Goal: Information Seeking & Learning: Learn about a topic

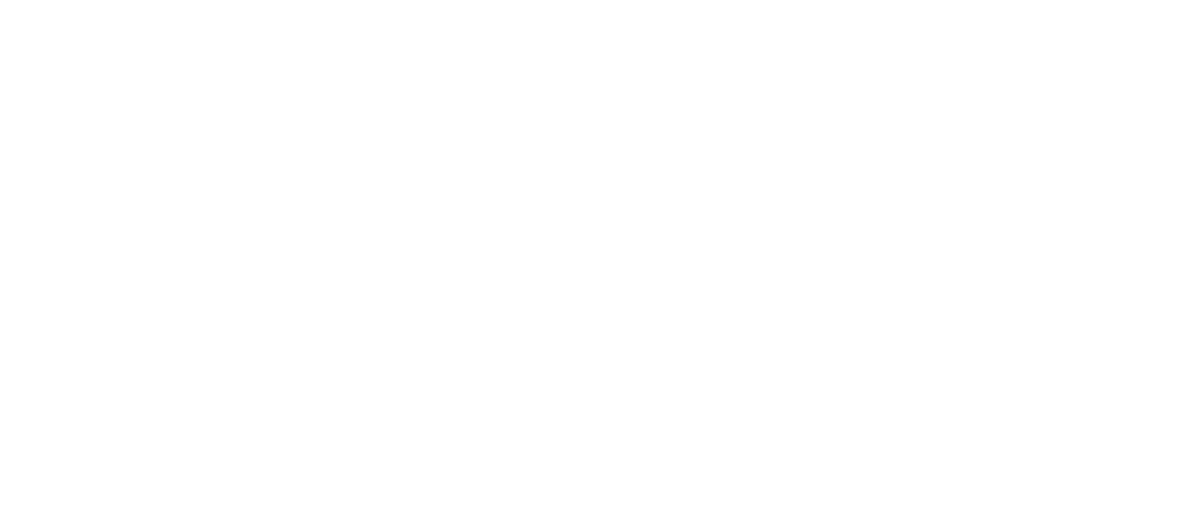
select select "Song"
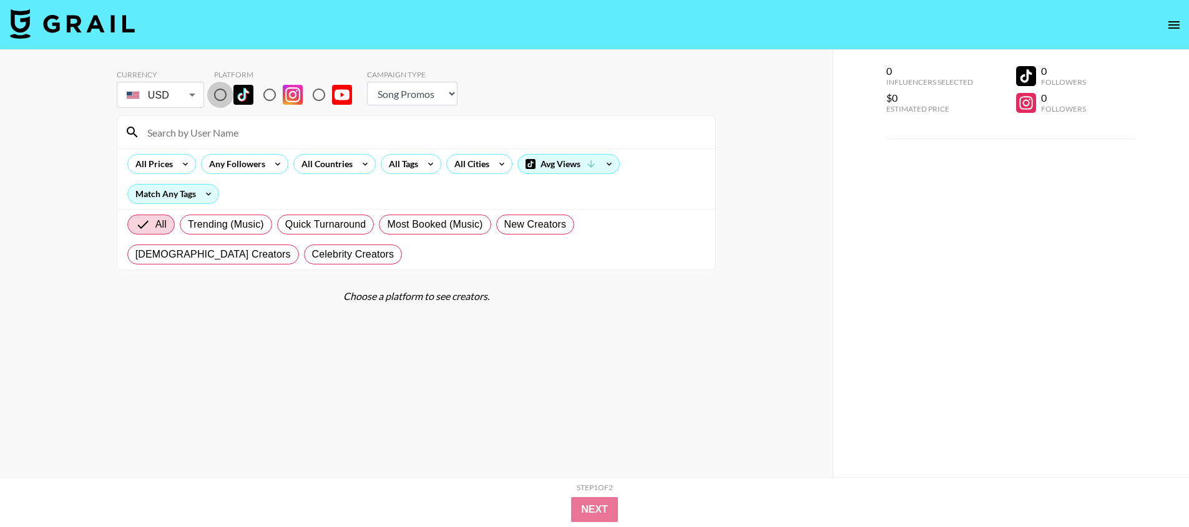
click at [222, 99] on input "radio" at bounding box center [220, 95] width 26 height 26
radio input "true"
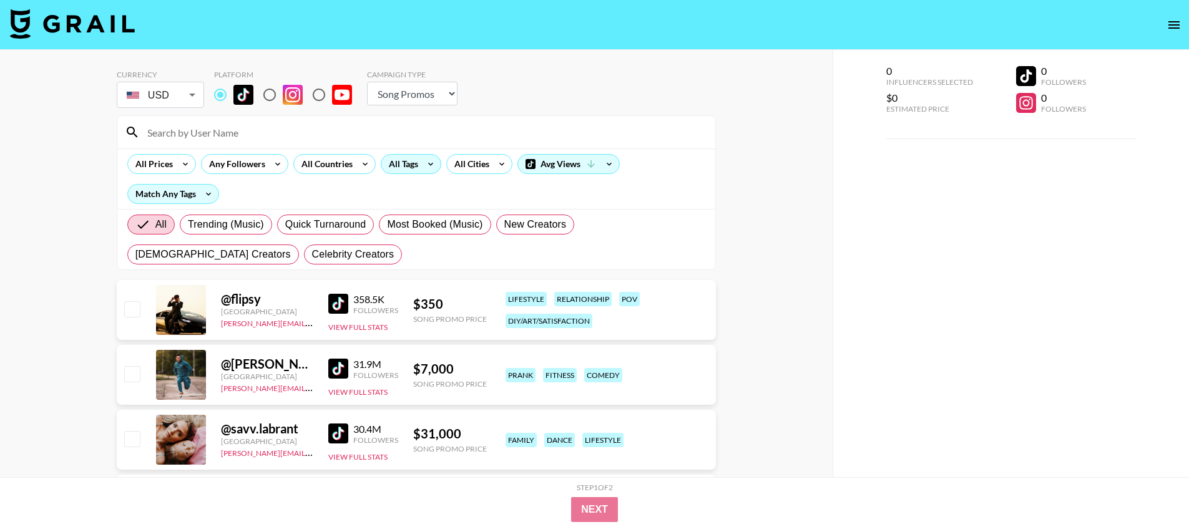
click at [388, 158] on div "All Tags" at bounding box center [400, 164] width 39 height 19
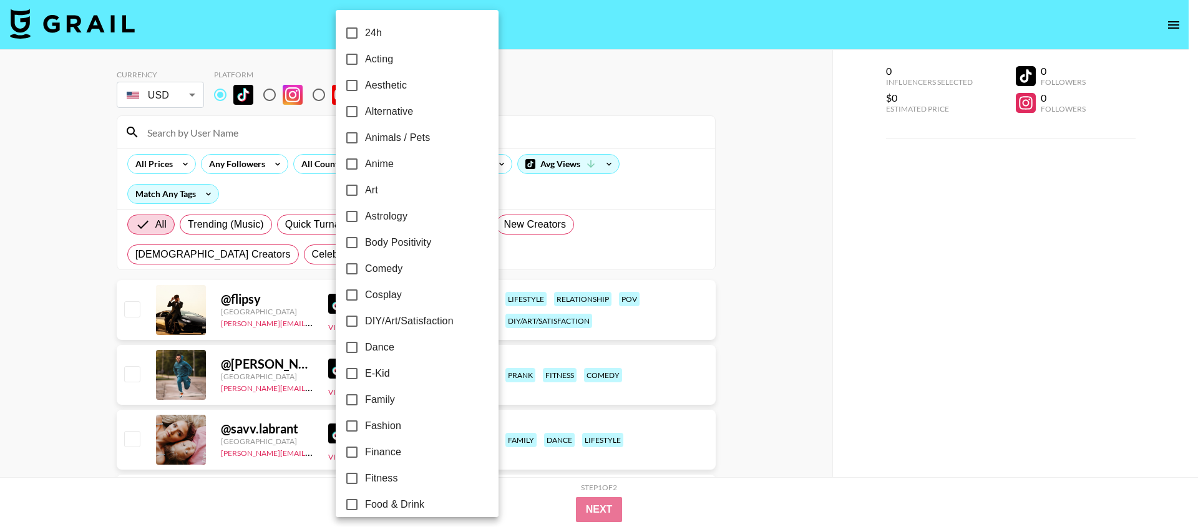
click at [508, 53] on div at bounding box center [599, 263] width 1198 height 527
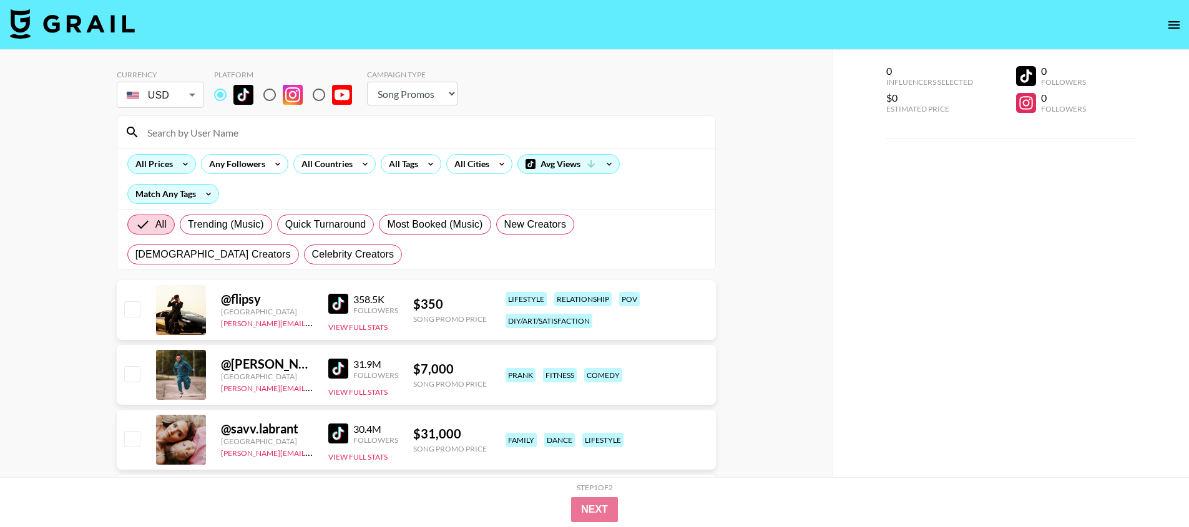
click at [161, 163] on div "All Prices" at bounding box center [151, 164] width 47 height 19
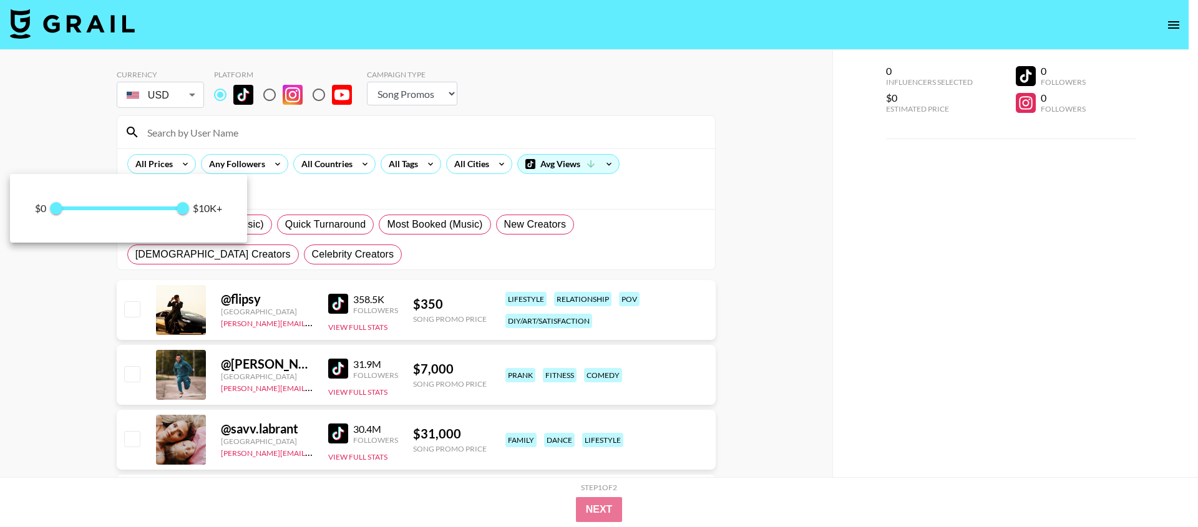
drag, startPoint x: 304, startPoint y: 165, endPoint x: 314, endPoint y: 163, distance: 10.2
click at [305, 165] on div at bounding box center [599, 263] width 1198 height 527
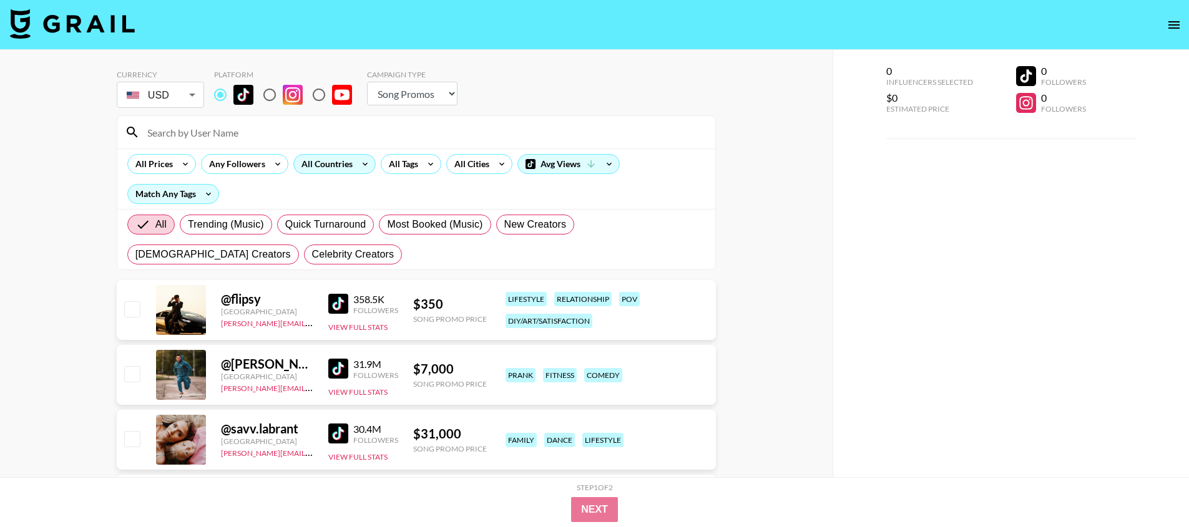
click at [344, 154] on div "All Countries" at bounding box center [334, 164] width 82 height 20
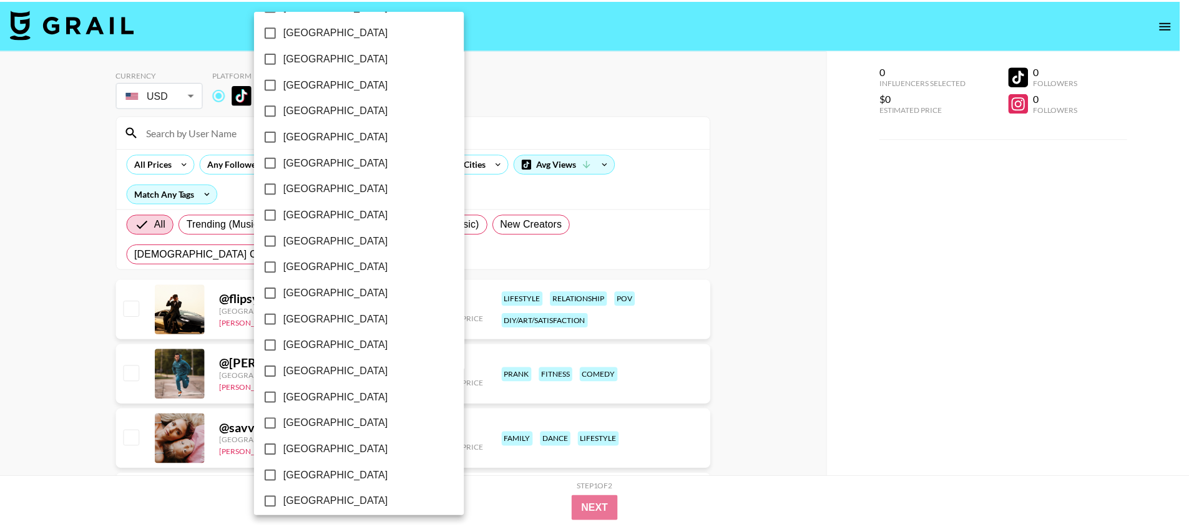
scroll to position [928, 0]
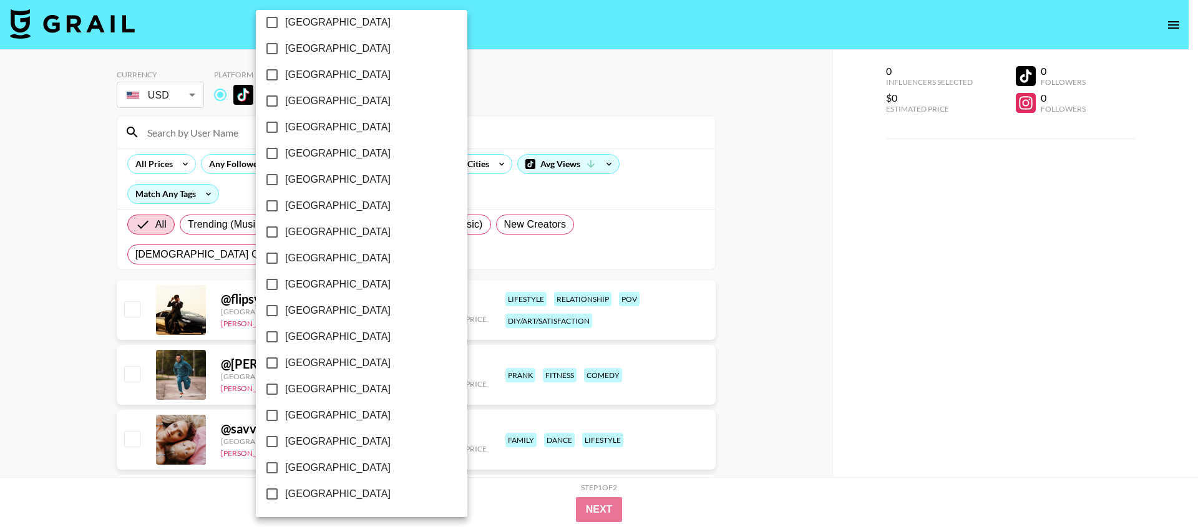
click at [297, 469] on span "[GEOGRAPHIC_DATA]" at bounding box center [337, 467] width 105 height 15
click at [285, 469] on input "[GEOGRAPHIC_DATA]" at bounding box center [272, 468] width 26 height 26
checkbox input "true"
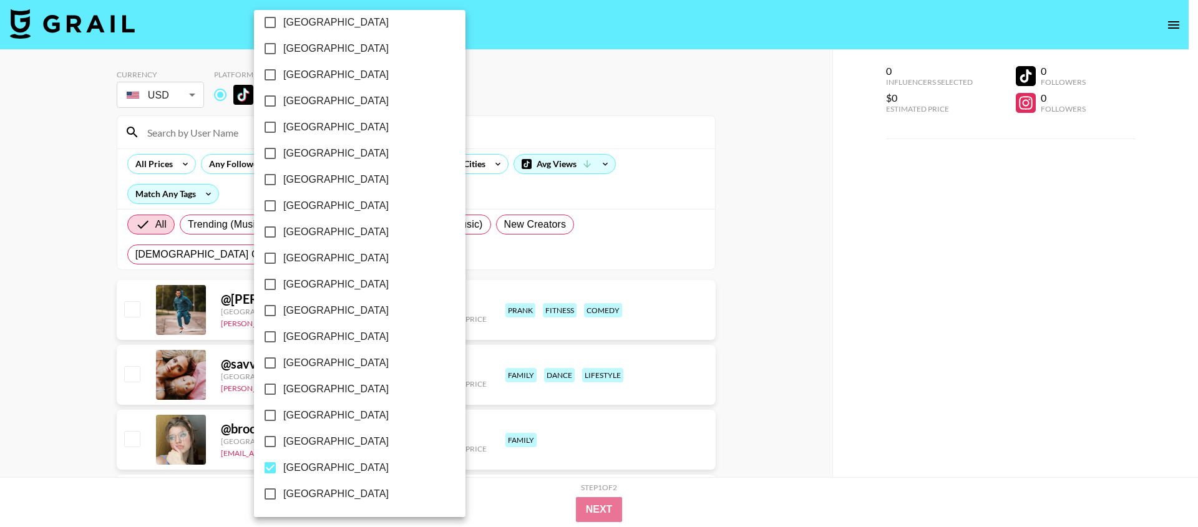
click at [678, 119] on div at bounding box center [599, 263] width 1198 height 527
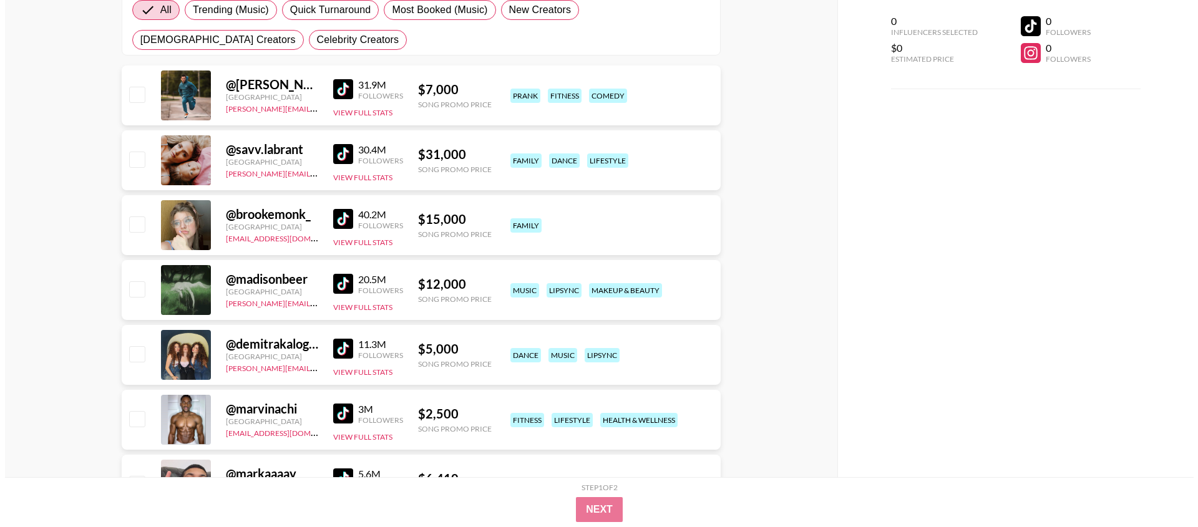
scroll to position [0, 0]
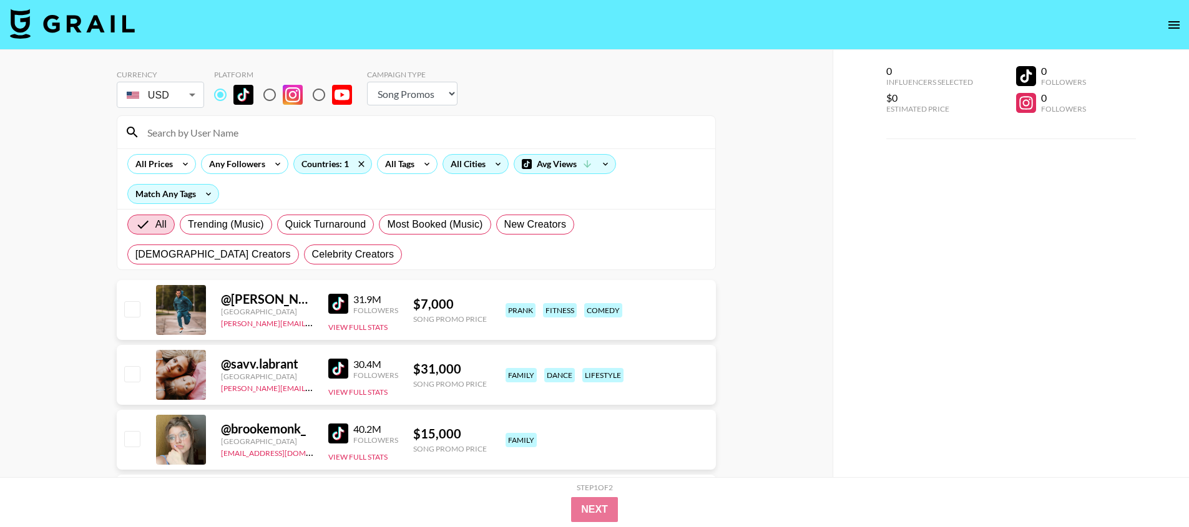
click at [485, 172] on div "All Cities" at bounding box center [475, 164] width 66 height 20
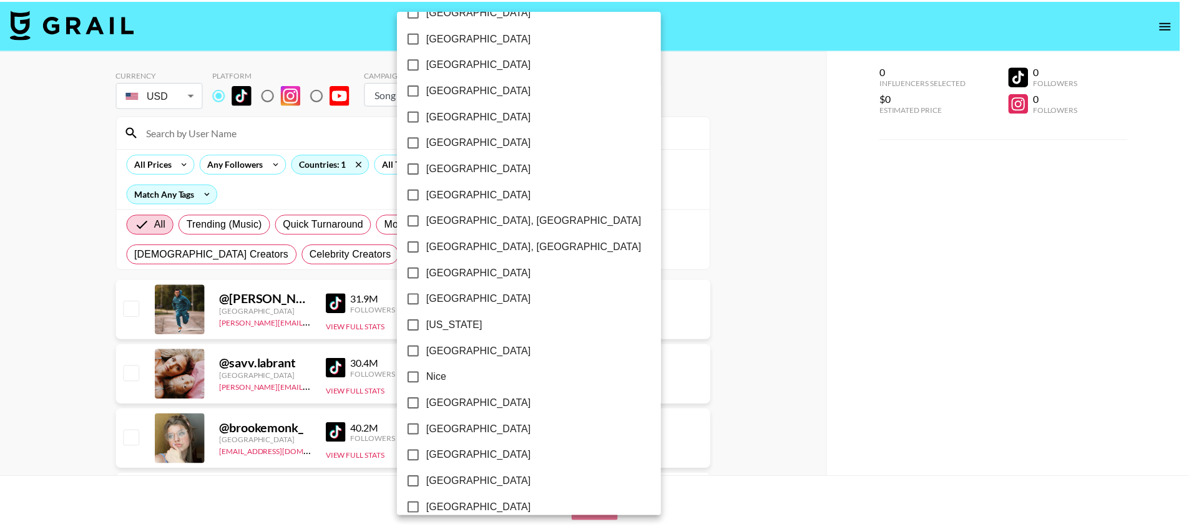
scroll to position [1032, 0]
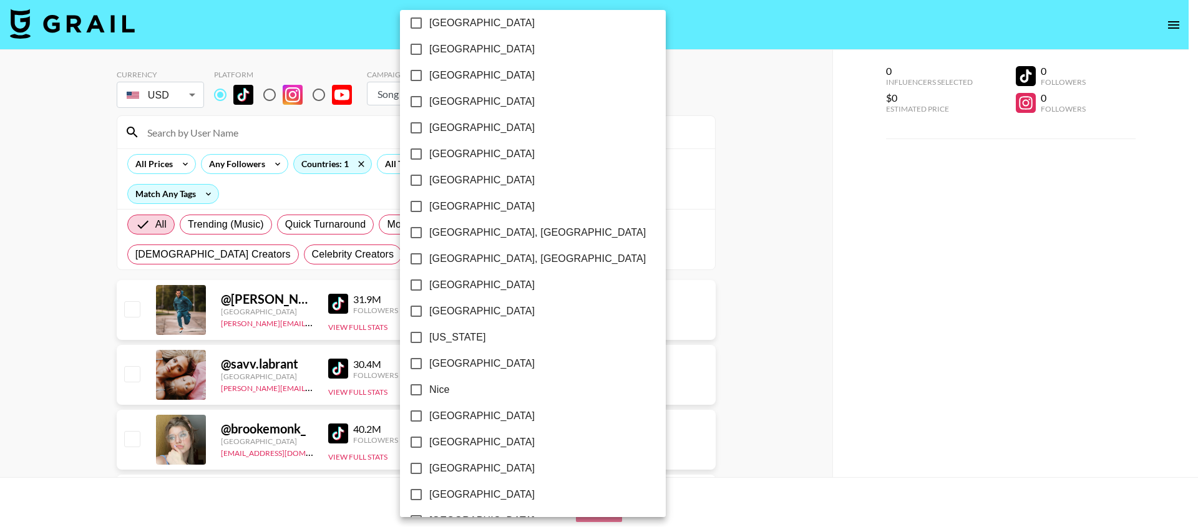
click at [450, 94] on span "[GEOGRAPHIC_DATA]" at bounding box center [481, 101] width 105 height 15
click at [429, 94] on input "[GEOGRAPHIC_DATA]" at bounding box center [416, 102] width 26 height 26
checkbox input "true"
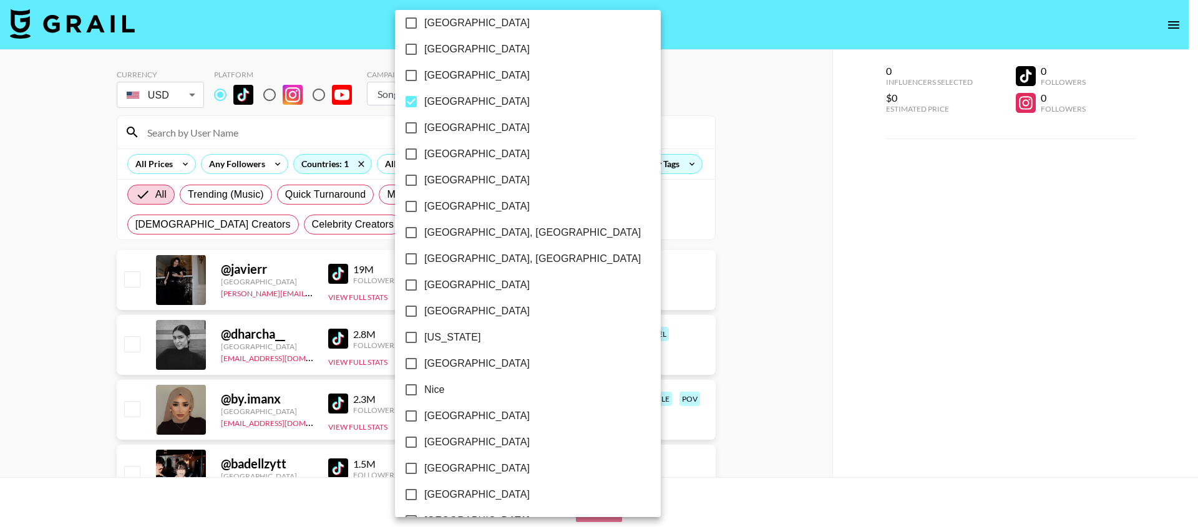
click at [718, 140] on div at bounding box center [599, 263] width 1198 height 527
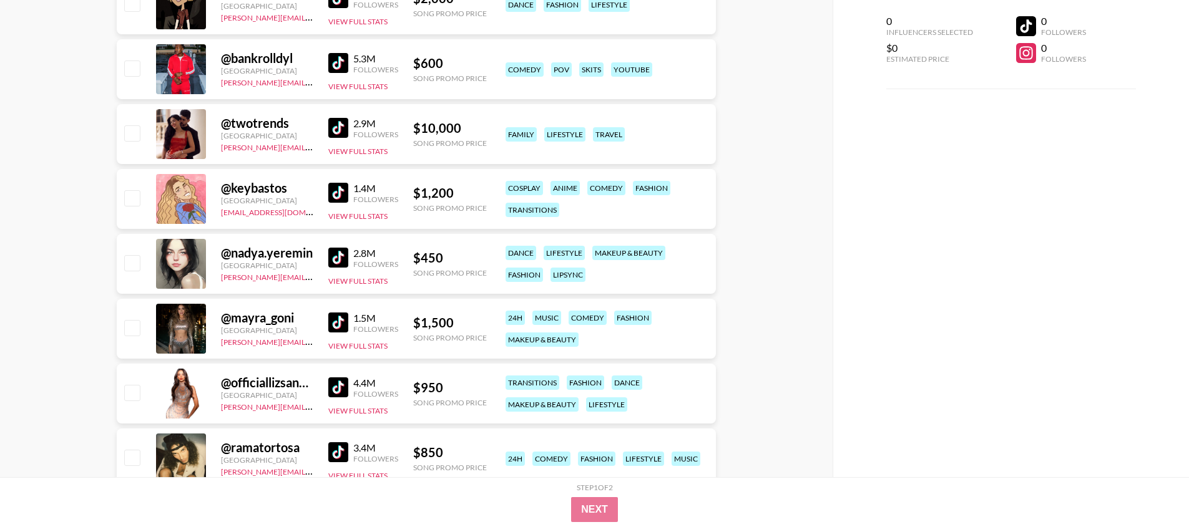
scroll to position [651, 0]
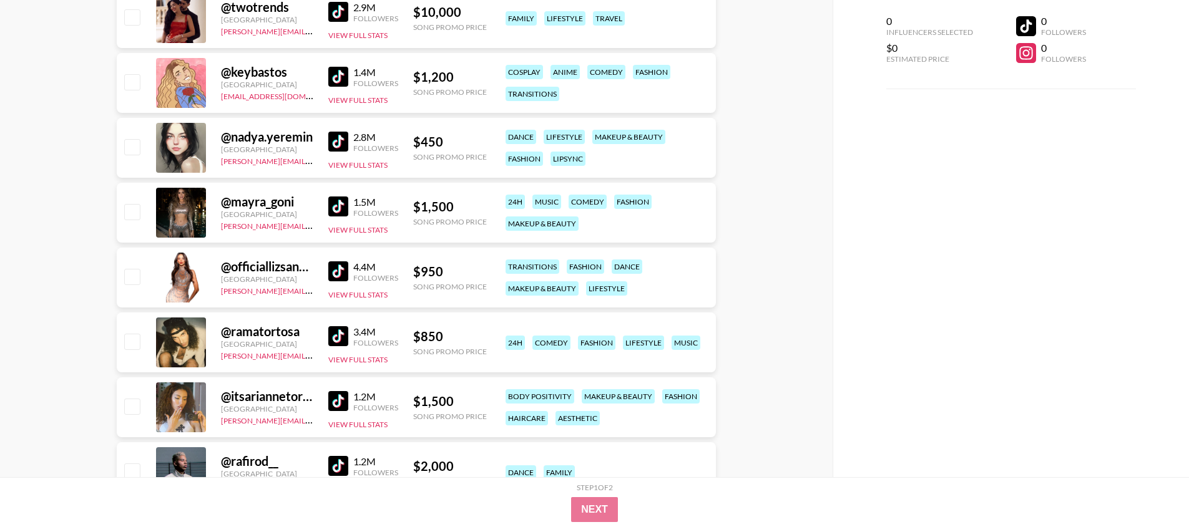
click at [338, 202] on img at bounding box center [338, 207] width 20 height 20
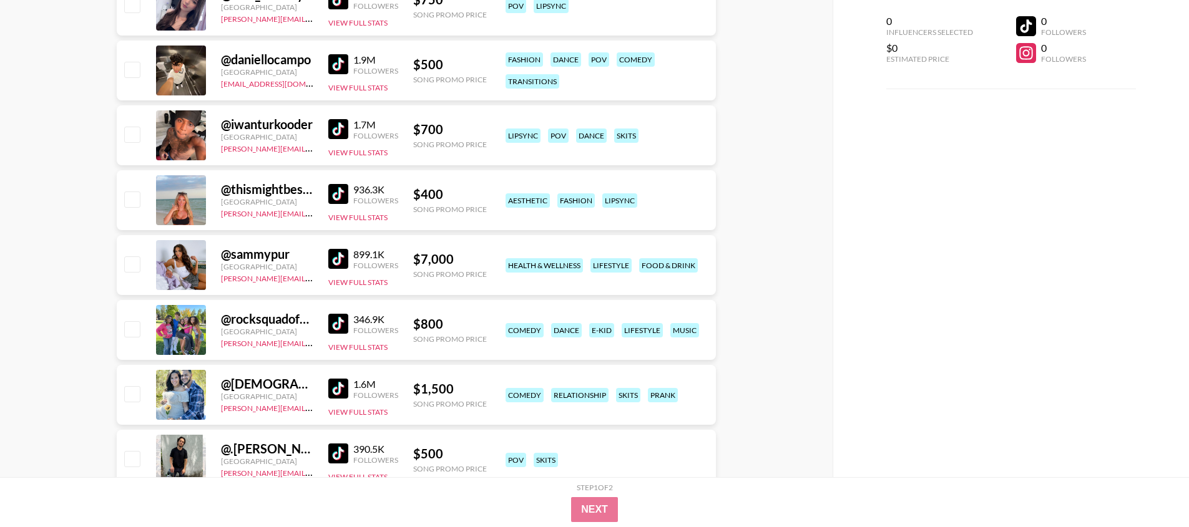
scroll to position [1769, 0]
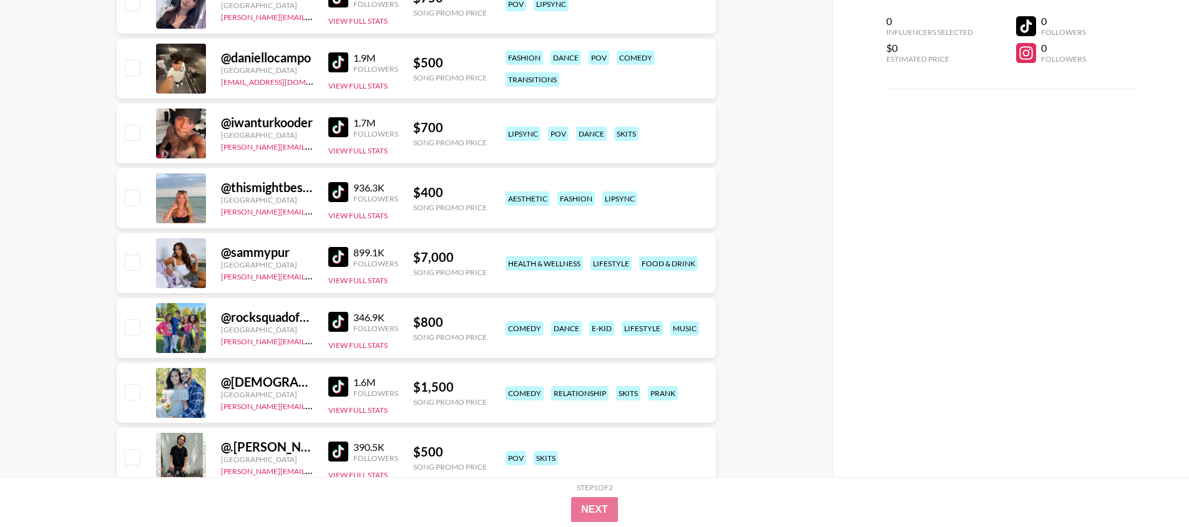
click at [339, 192] on img at bounding box center [338, 192] width 20 height 20
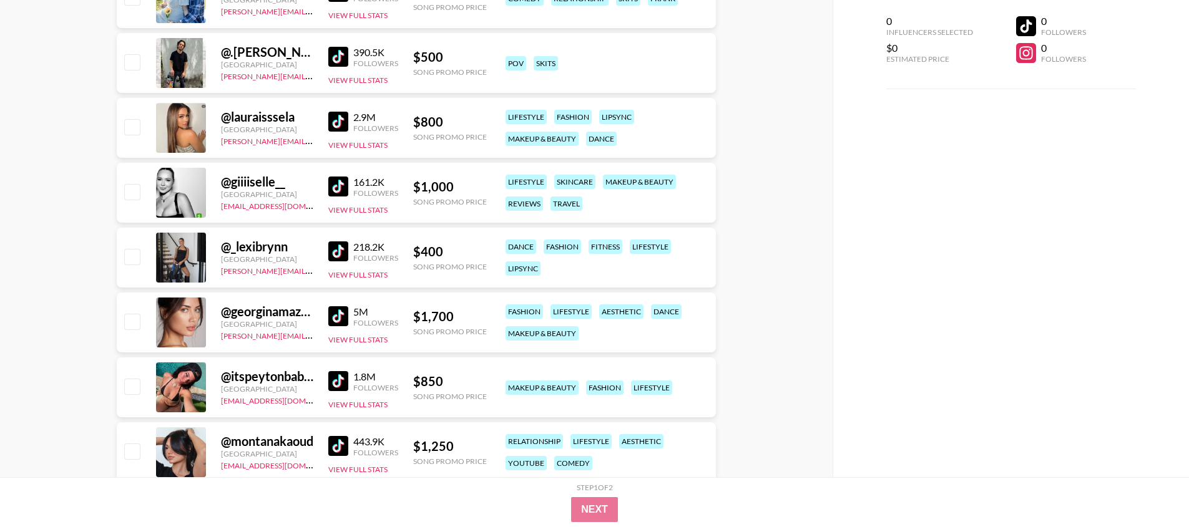
scroll to position [2285, 0]
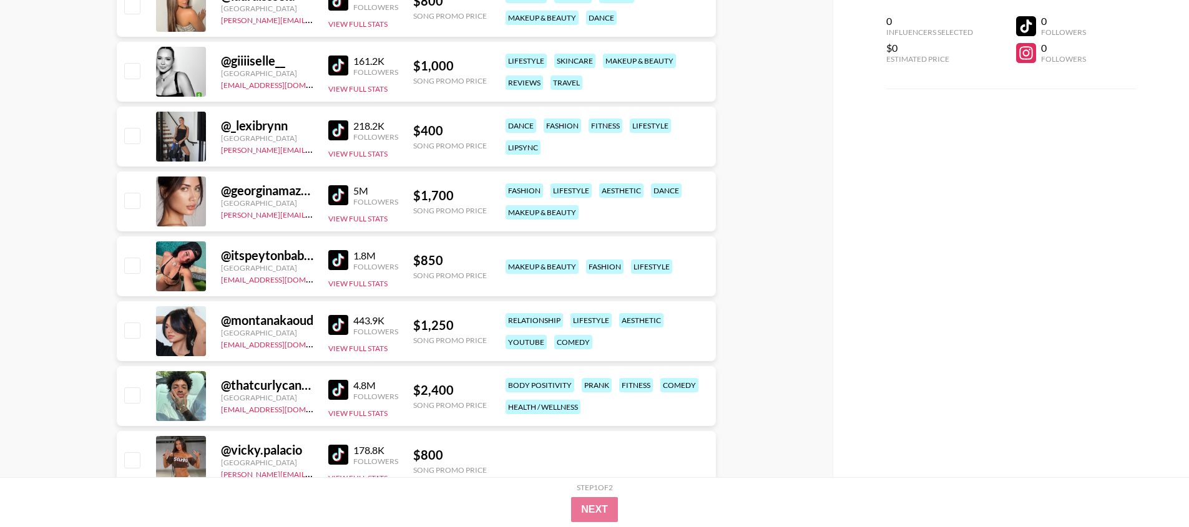
click at [346, 129] on img at bounding box center [338, 130] width 20 height 20
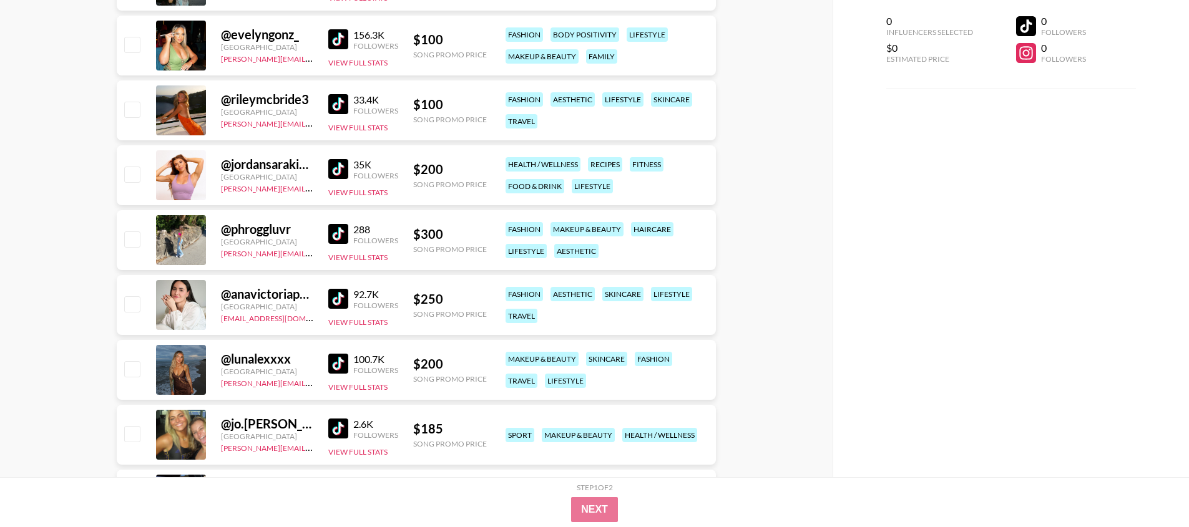
scroll to position [7377, 0]
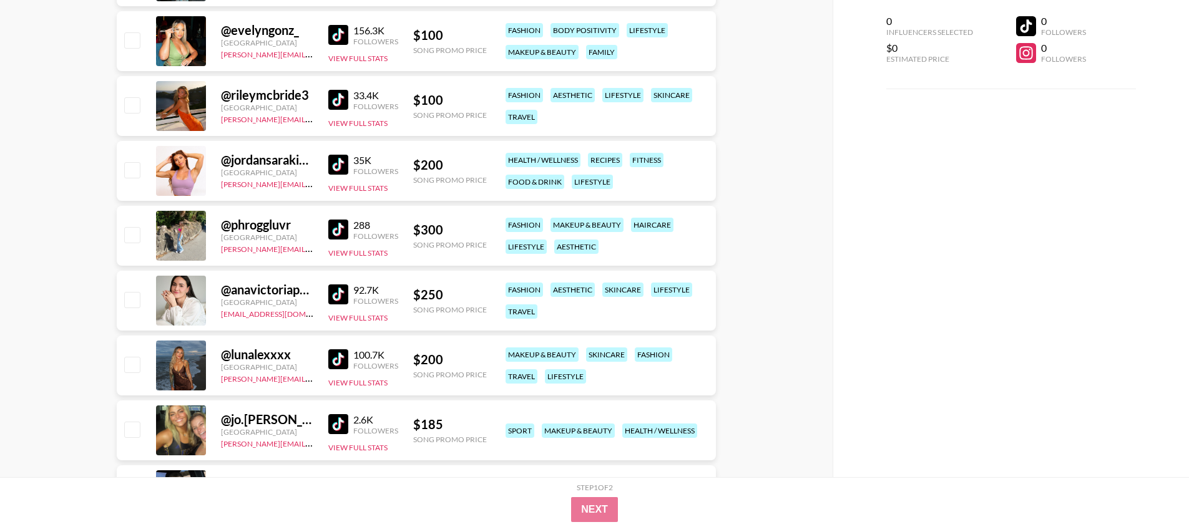
click at [334, 349] on img at bounding box center [338, 359] width 20 height 20
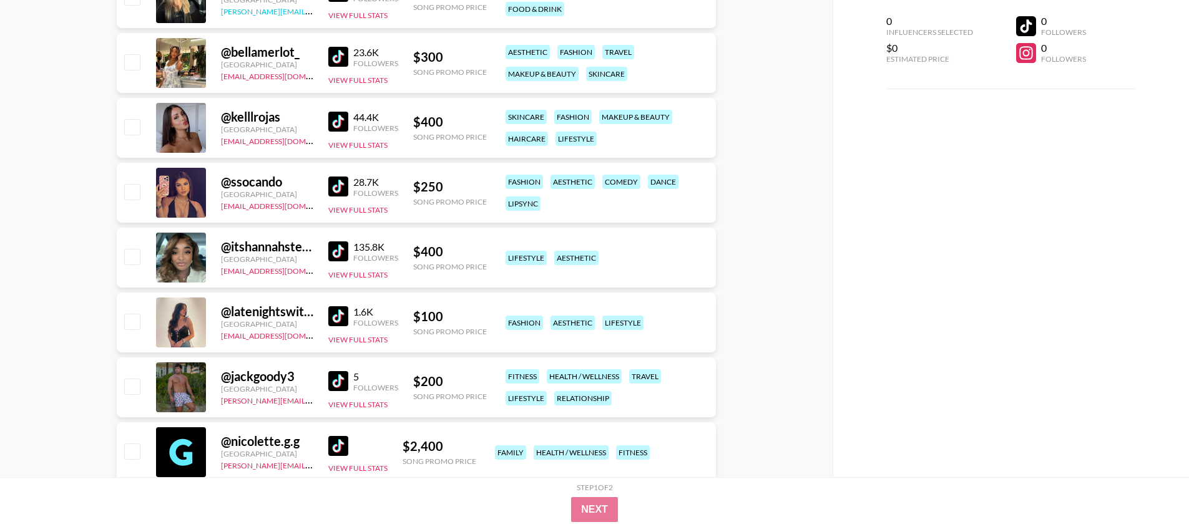
scroll to position [7914, 0]
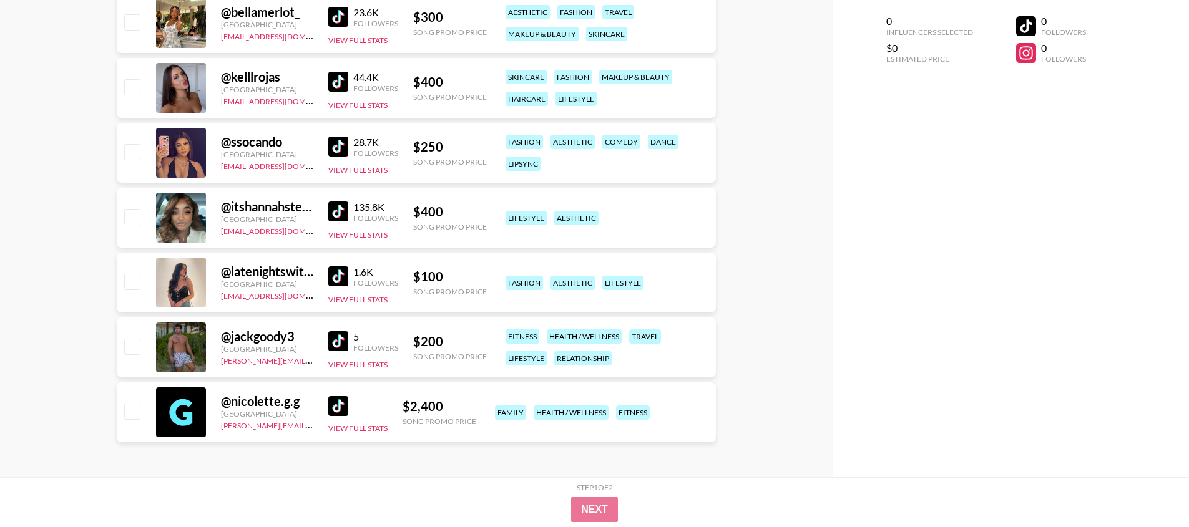
click at [333, 143] on img at bounding box center [338, 147] width 20 height 20
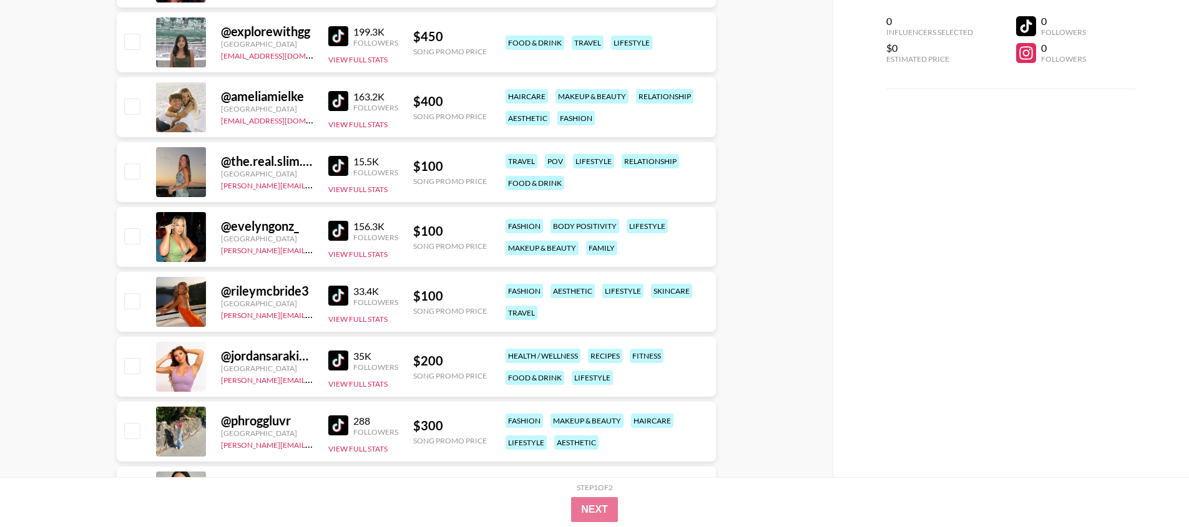
scroll to position [7162, 0]
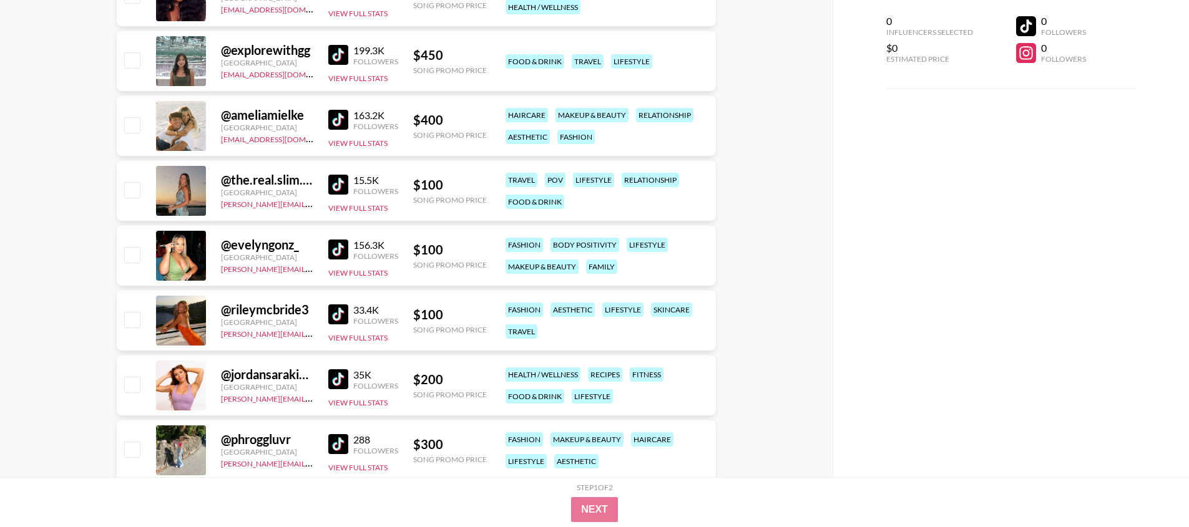
click at [336, 252] on img at bounding box center [338, 250] width 20 height 20
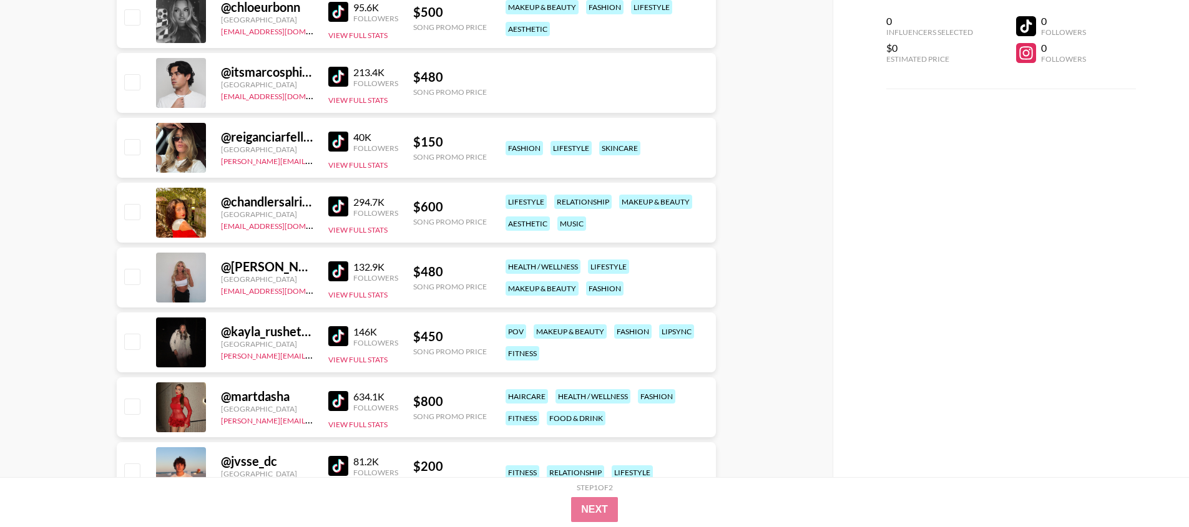
scroll to position [4957, 0]
